Goal: Answer question/provide support: Share knowledge or assist other users

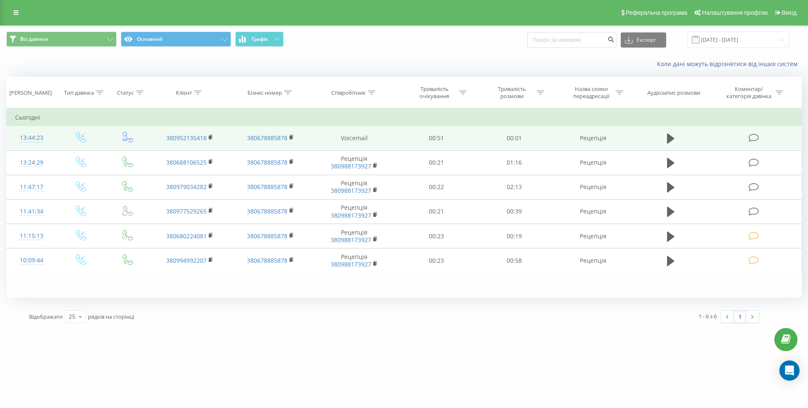
click at [757, 143] on td at bounding box center [754, 138] width 93 height 24
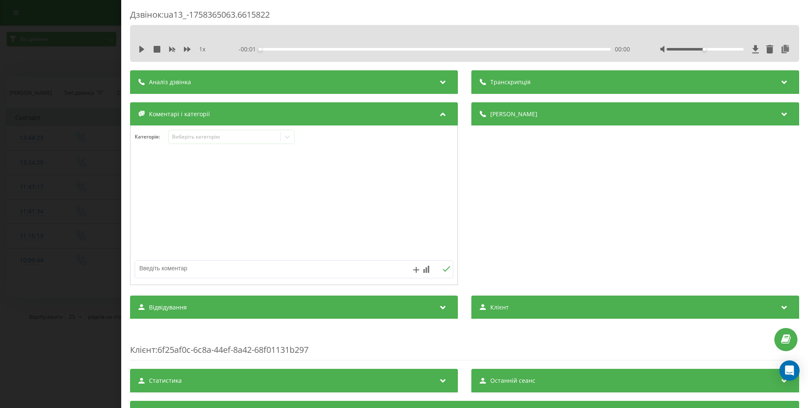
click at [186, 268] on textarea at bounding box center [262, 267] width 254 height 15
click at [228, 136] on div "Виберіть категорію" at bounding box center [224, 136] width 105 height 7
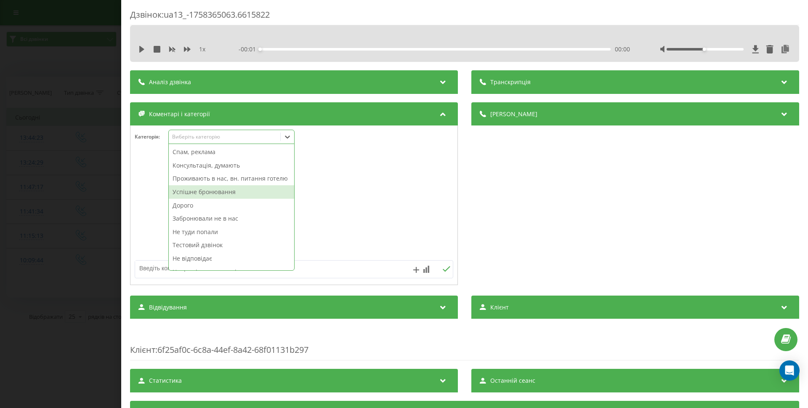
click at [215, 199] on div "Успішне бронювання" at bounding box center [231, 191] width 125 height 13
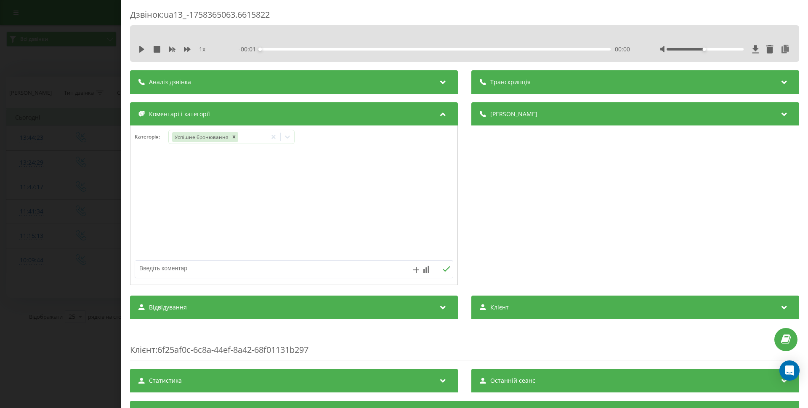
click at [26, 186] on div "Дзвінок : ua13_-1758365063.6615822 1 x - 00:01 00:00 00:00 Транскрипція Для AI-…" at bounding box center [404, 204] width 808 height 408
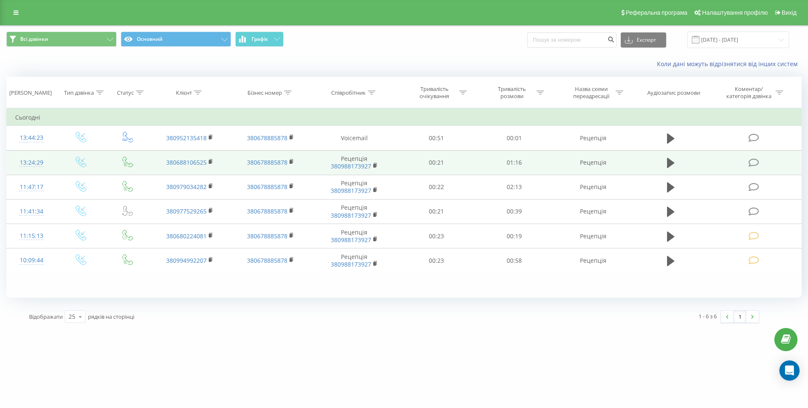
click at [756, 161] on icon at bounding box center [753, 162] width 11 height 9
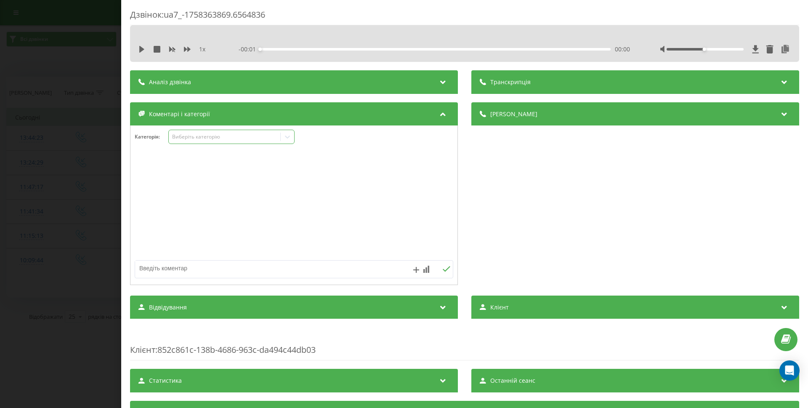
click at [231, 135] on div "Виберіть категорію" at bounding box center [224, 136] width 105 height 7
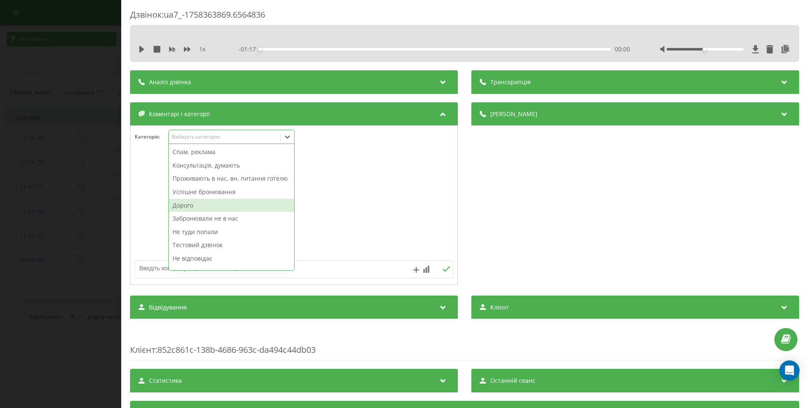
scroll to position [31, 0]
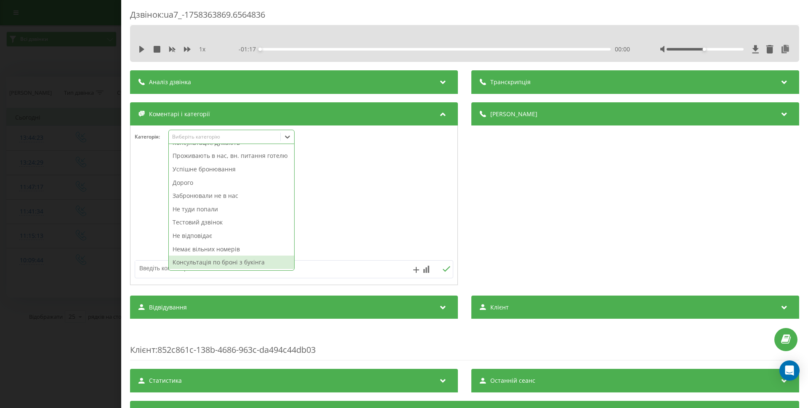
click at [256, 264] on div "Консультація по броні з букінга" at bounding box center [231, 261] width 125 height 13
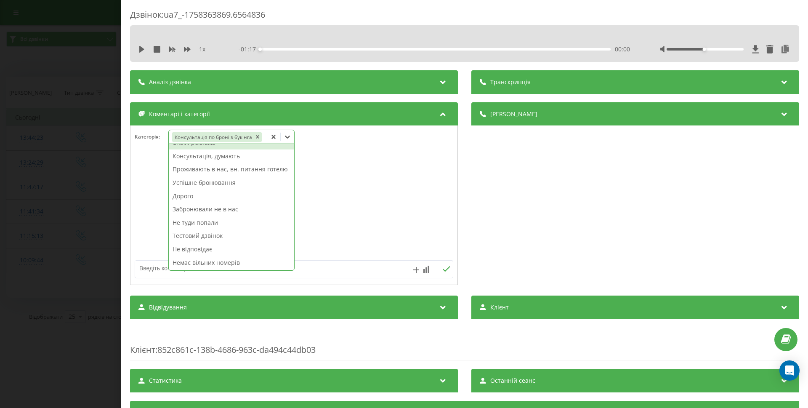
click at [40, 218] on div "Дзвінок : ua7_-1758363869.6564836 1 x - 01:17 00:00 00:00 Транскрипція Для AI-а…" at bounding box center [404, 204] width 808 height 408
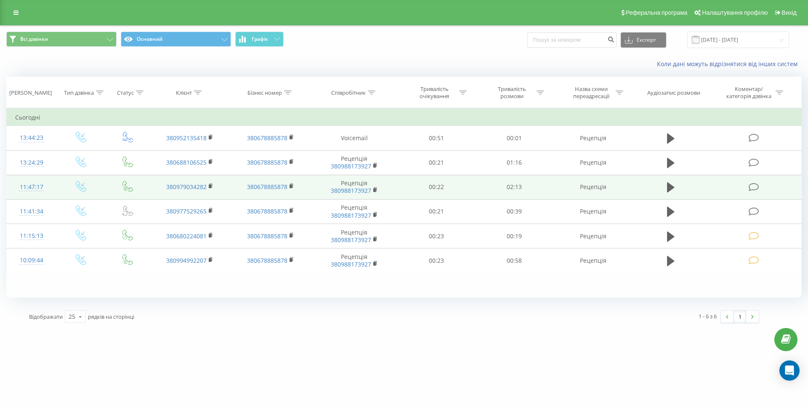
click at [749, 188] on icon at bounding box center [753, 187] width 11 height 9
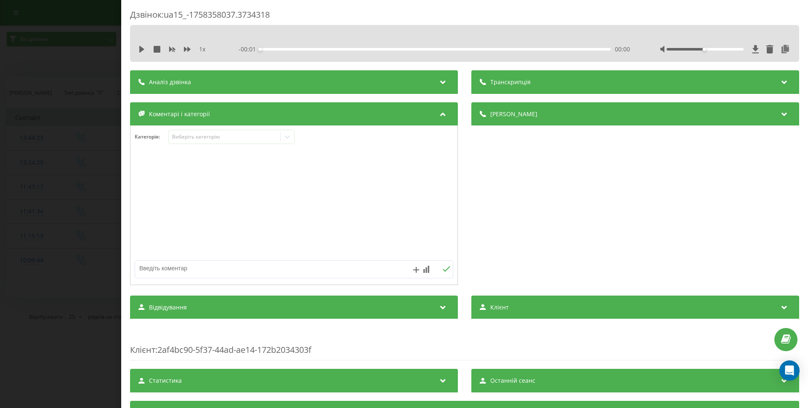
click at [6, 189] on div "Дзвінок : ua15_-1758358037.3734318 1 x - 00:01 00:00 00:00 Транскрипція Для AI-…" at bounding box center [404, 204] width 808 height 408
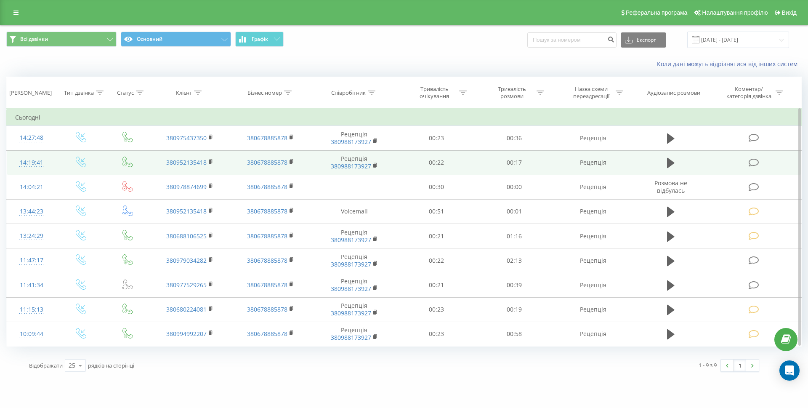
click at [754, 162] on icon at bounding box center [753, 162] width 11 height 9
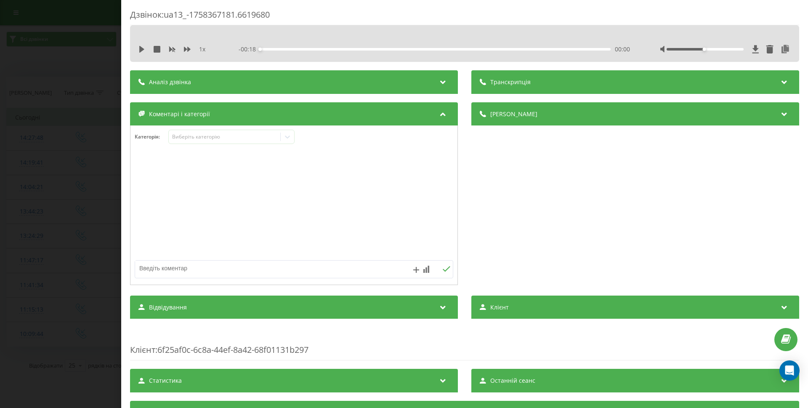
click at [195, 275] on textarea at bounding box center [262, 267] width 254 height 15
type textarea "відмовились від броні"
click at [71, 159] on div "Дзвінок : ua13_-1758367181.6619680 1 x - 00:18 00:00 00:00 Транскрипція Для AI-…" at bounding box center [404, 204] width 808 height 408
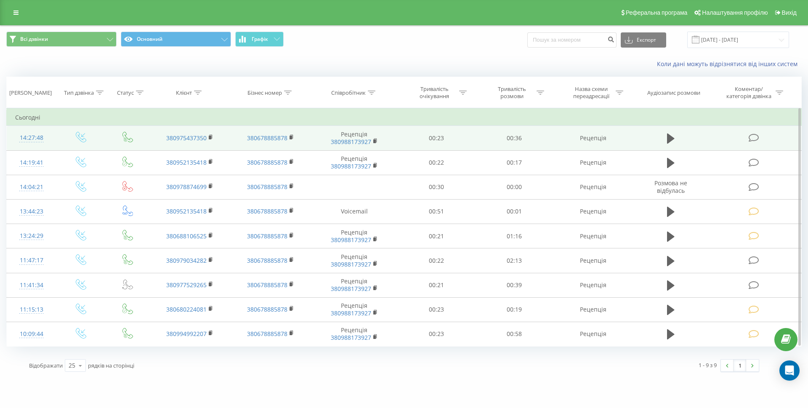
click at [748, 136] on td at bounding box center [754, 138] width 93 height 24
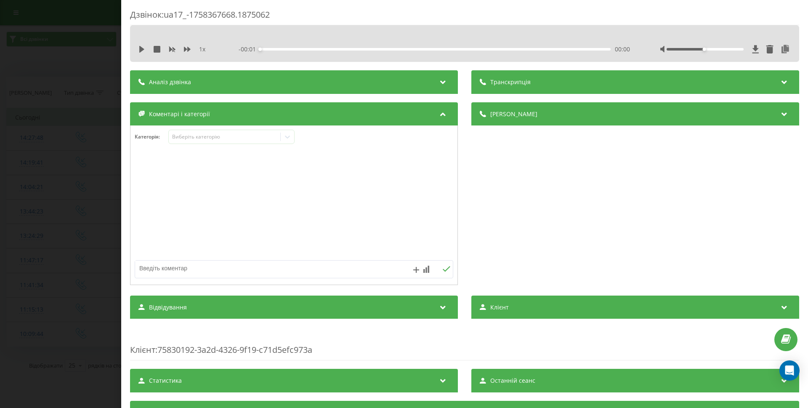
click at [186, 266] on textarea at bounding box center [262, 267] width 254 height 15
type textarea "н"
type textarea "Хотіли забронювати на новий рік"
click at [53, 146] on div "Дзвінок : ua17_-1758367668.1875062 1 x - 00:37 00:00 00:00 Транскрипція Для AI-…" at bounding box center [404, 204] width 808 height 408
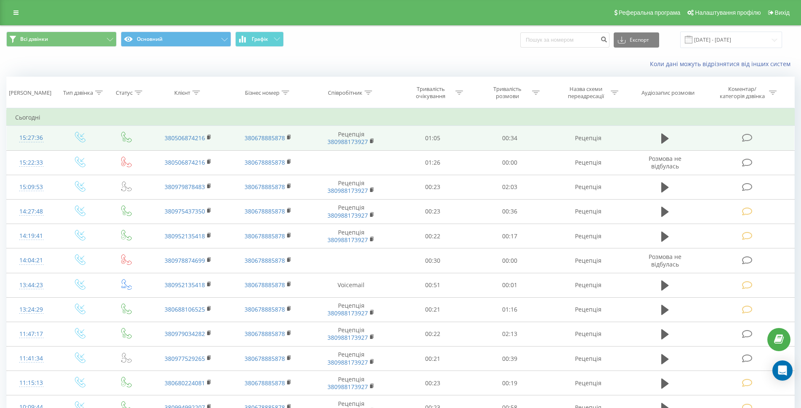
click at [740, 132] on td at bounding box center [748, 138] width 92 height 24
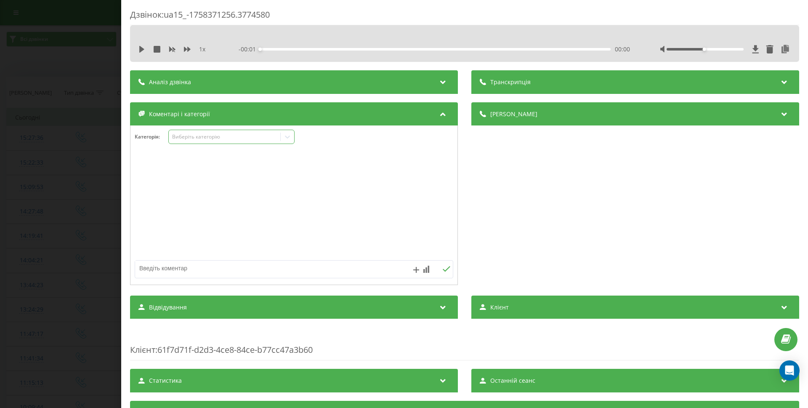
click at [238, 133] on div "Виберіть категорію" at bounding box center [224, 137] width 111 height 8
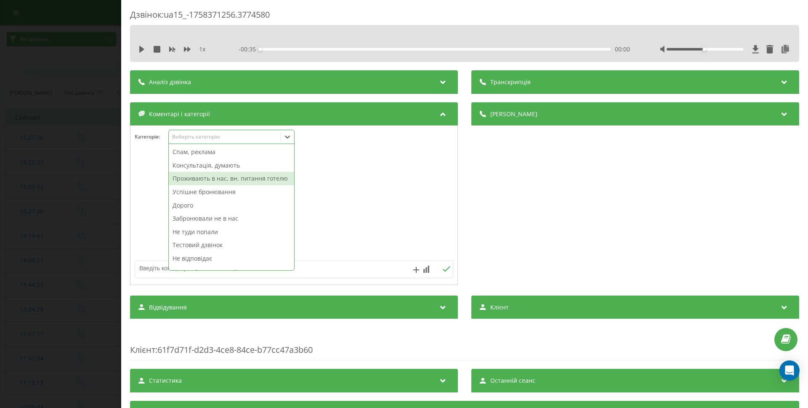
scroll to position [31, 0]
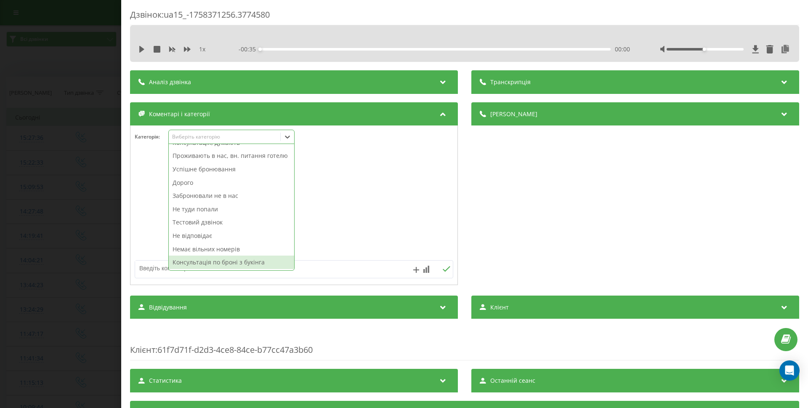
click at [245, 257] on div "Консультація по броні з букінга" at bounding box center [231, 261] width 125 height 13
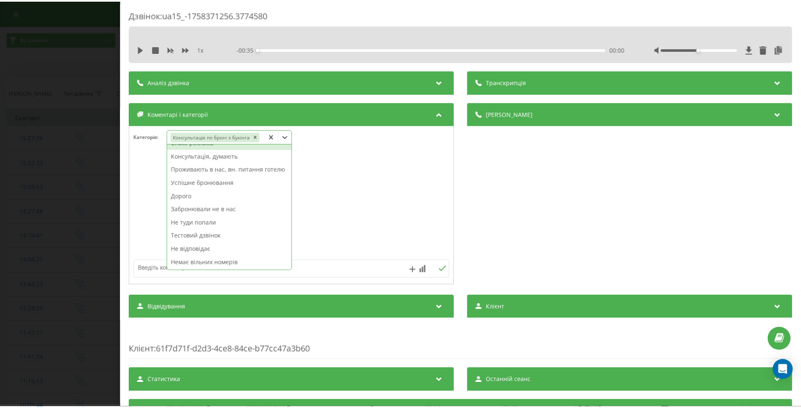
scroll to position [18, 0]
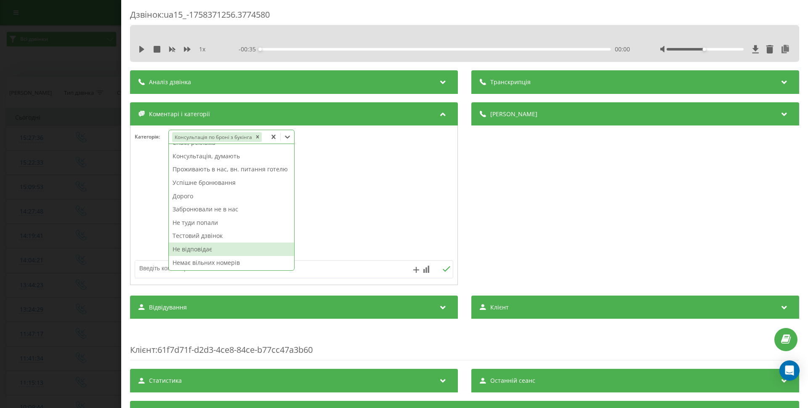
click at [22, 189] on div "Дзвінок : ua15_-1758371256.3774580 1 x - 00:35 00:00 00:00 Транскрипція Для AI-…" at bounding box center [404, 204] width 808 height 408
